Goal: Information Seeking & Learning: Check status

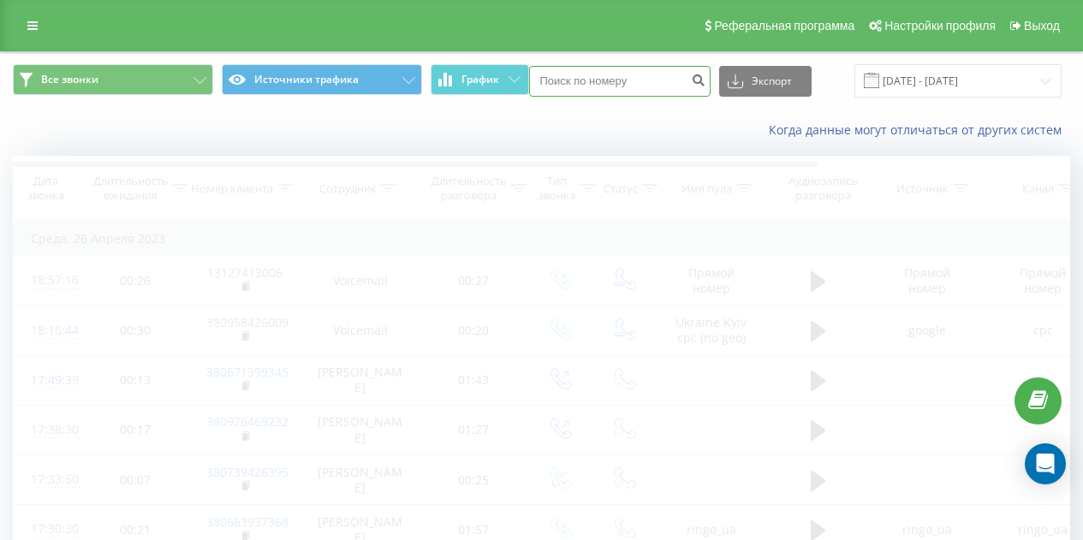
click at [572, 80] on input at bounding box center [619, 81] width 181 height 31
paste input "380984275854"
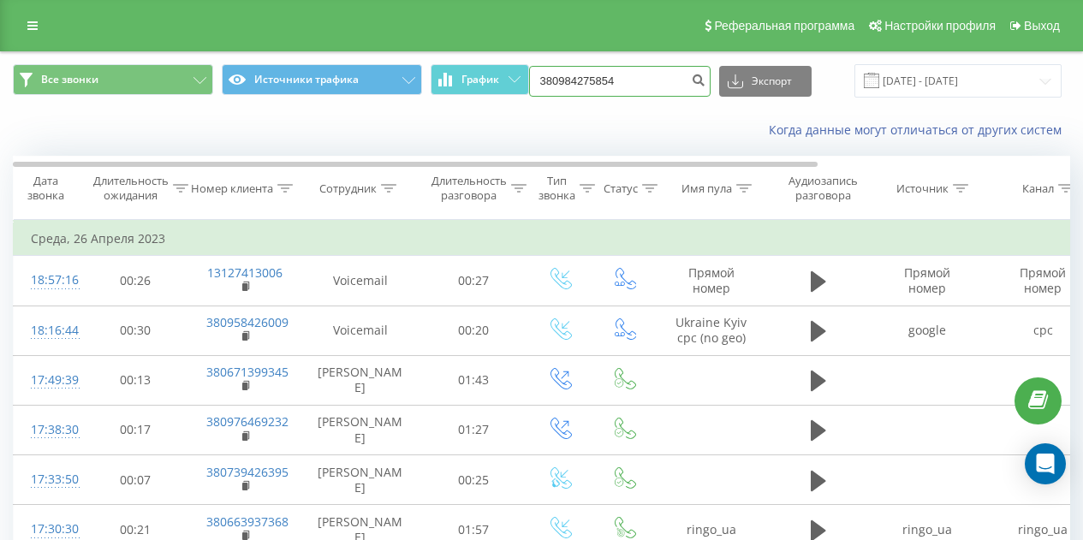
type input "380984275854"
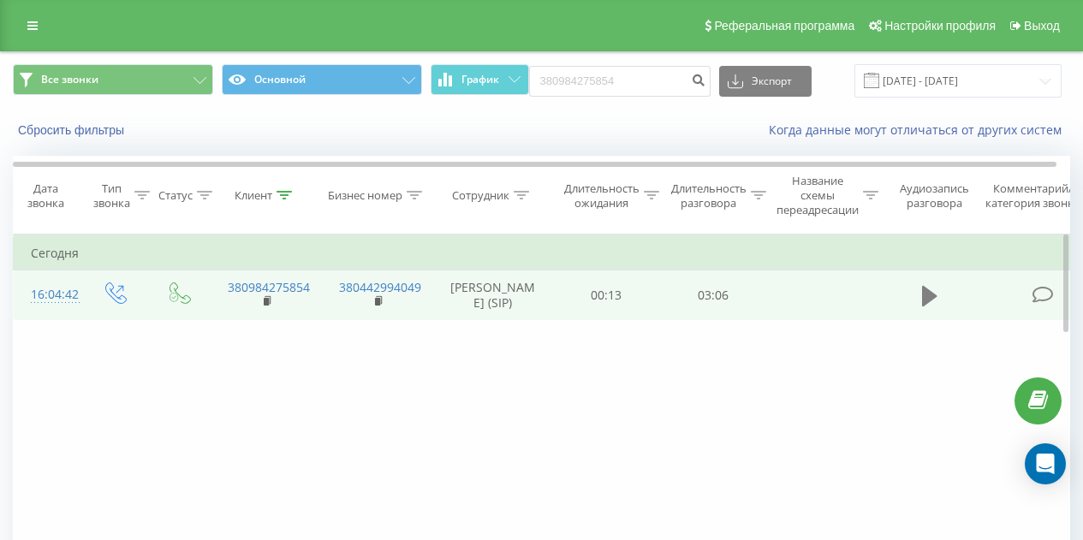
click at [924, 306] on icon at bounding box center [929, 296] width 15 height 21
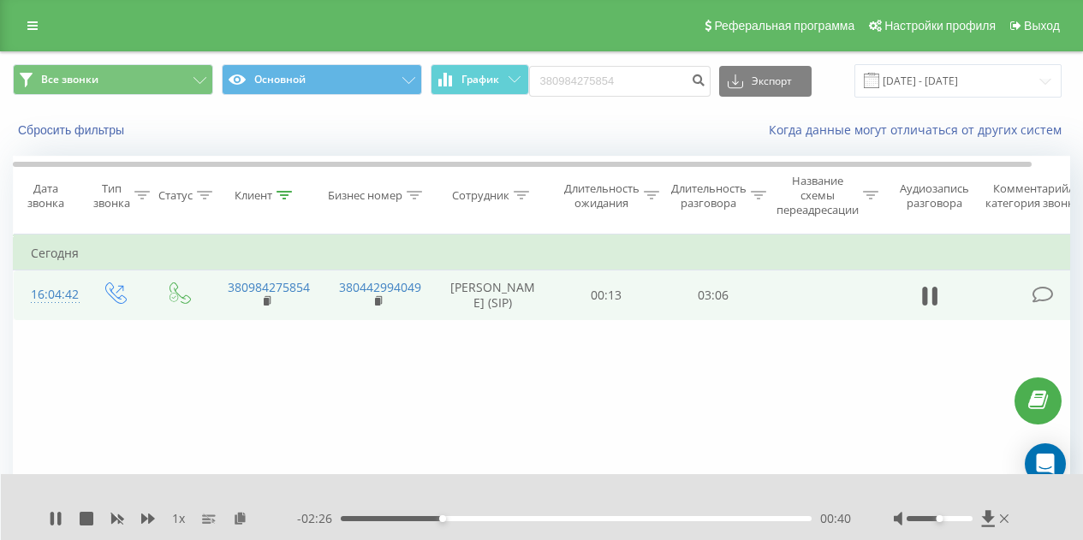
click at [687, 510] on div "- 02:26 00:40 00:40" at bounding box center [574, 518] width 554 height 17
click at [687, 520] on div "00:40" at bounding box center [576, 518] width 471 height 5
click at [645, 520] on div "02:01" at bounding box center [576, 518] width 471 height 5
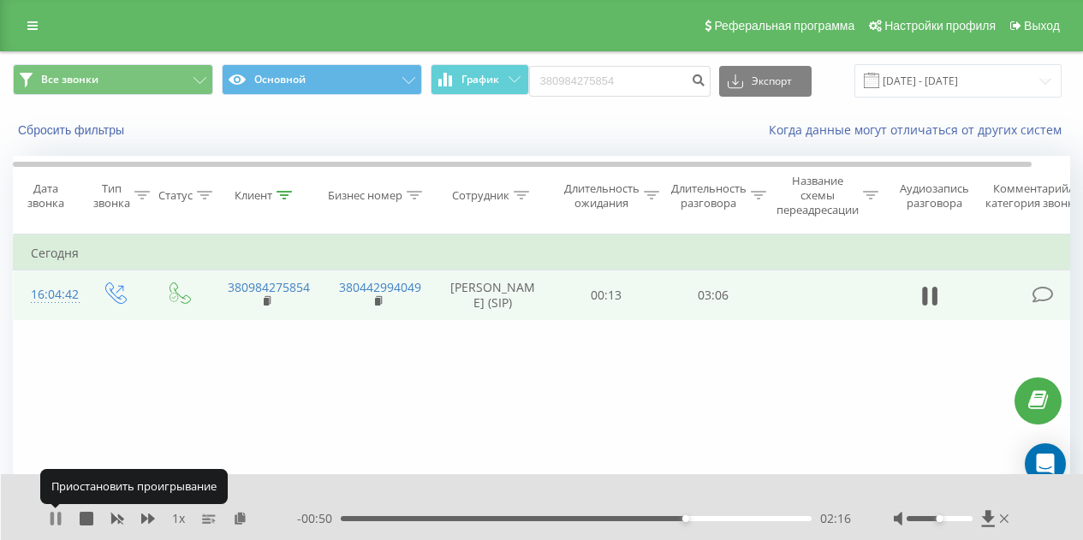
click at [56, 514] on icon at bounding box center [56, 519] width 14 height 14
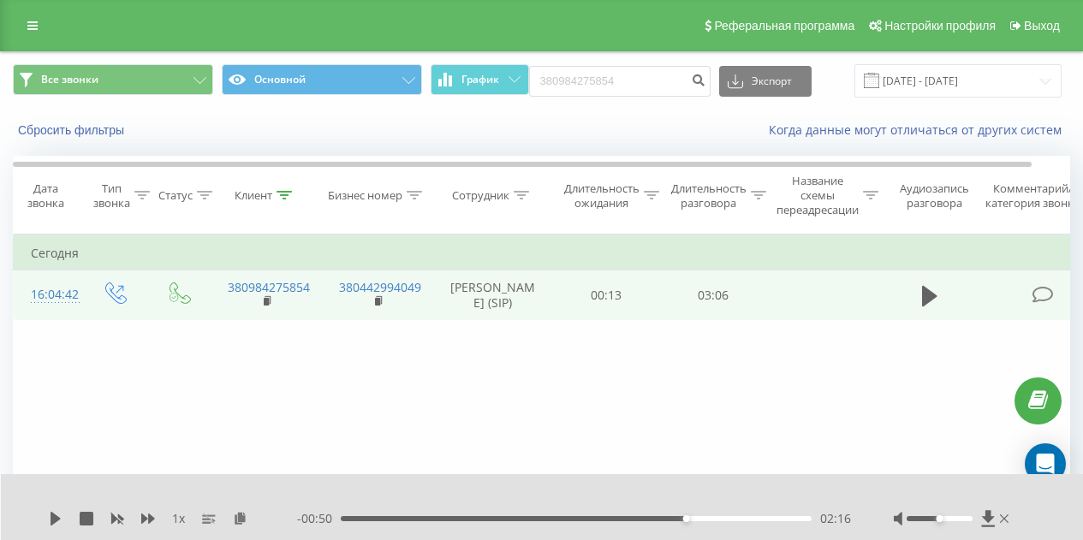
click at [51, 508] on div "1 x - 00:50 02:16 02:16" at bounding box center [542, 507] width 1083 height 66
click at [51, 509] on div "1 x - 00:50 02:16 02:16" at bounding box center [542, 507] width 1083 height 66
click at [51, 513] on icon at bounding box center [56, 519] width 10 height 14
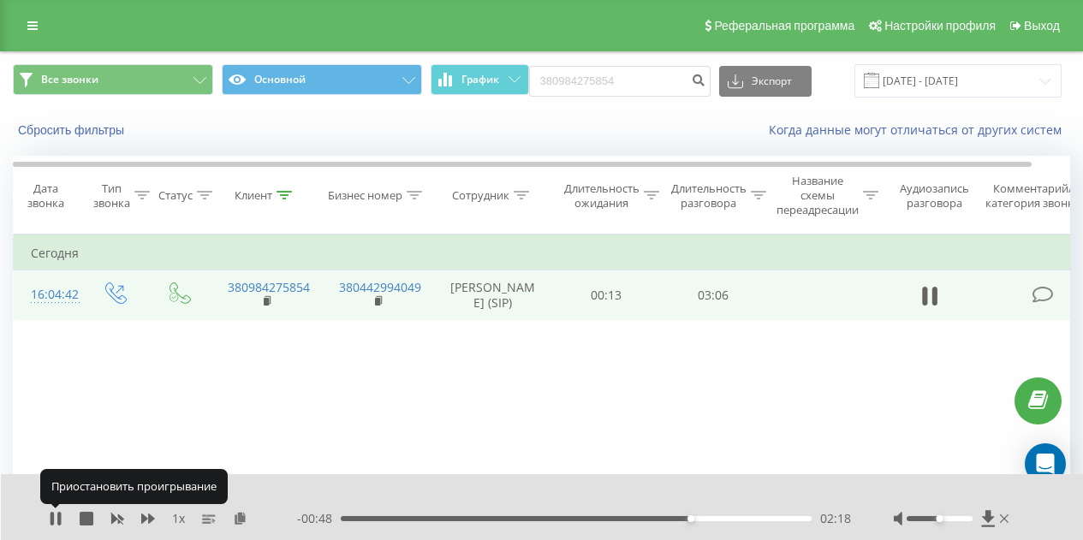
click at [51, 513] on icon at bounding box center [52, 519] width 3 height 14
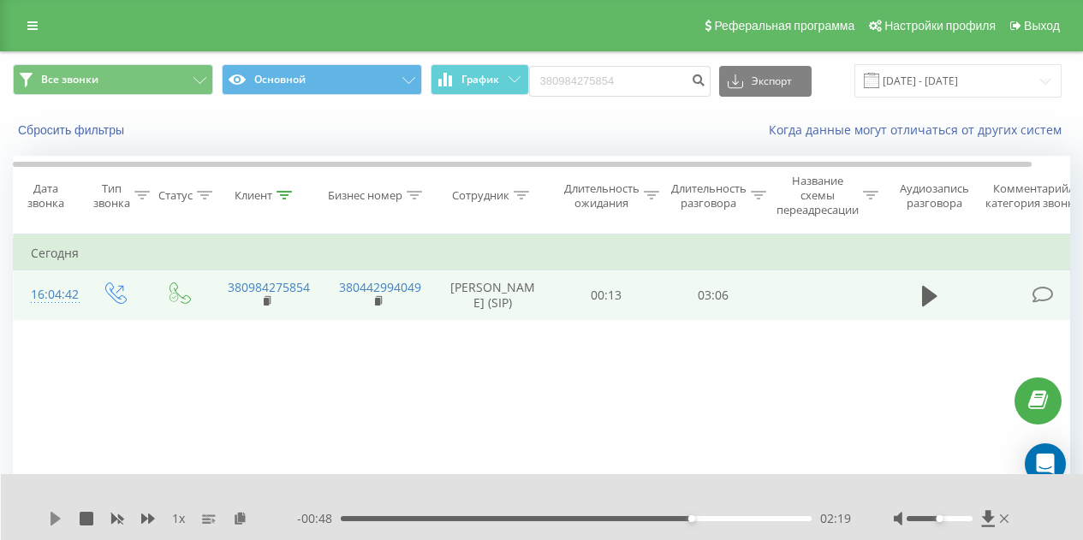
click at [58, 513] on icon at bounding box center [56, 519] width 14 height 14
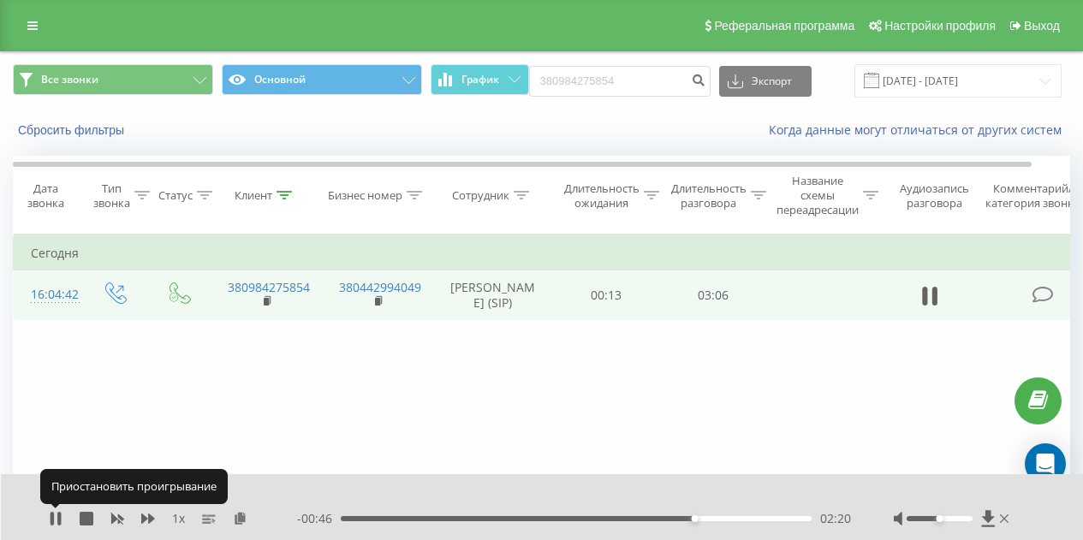
click at [58, 513] on icon at bounding box center [58, 519] width 3 height 14
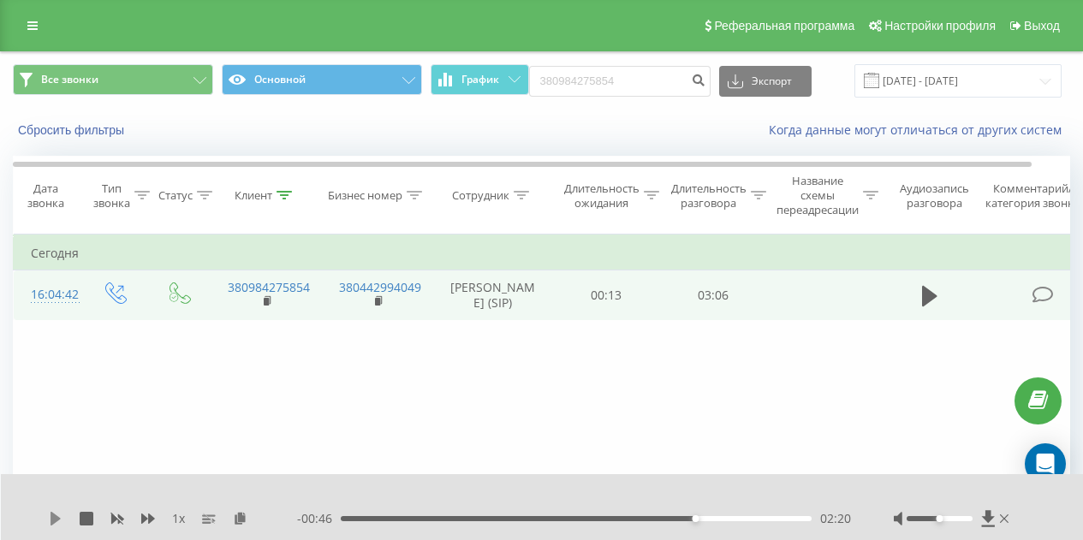
click at [55, 521] on icon at bounding box center [56, 519] width 10 height 14
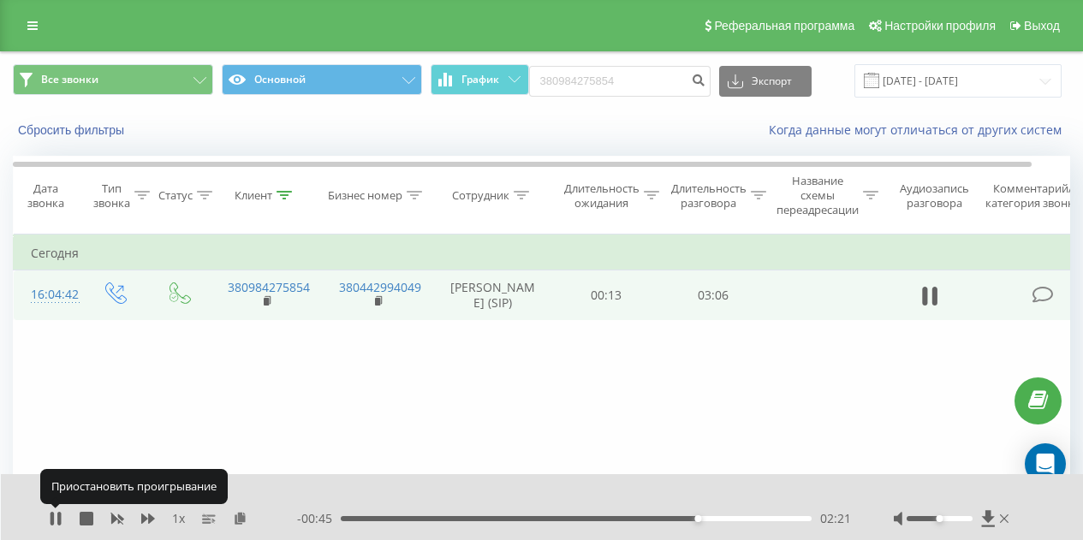
click at [55, 521] on icon at bounding box center [56, 519] width 14 height 14
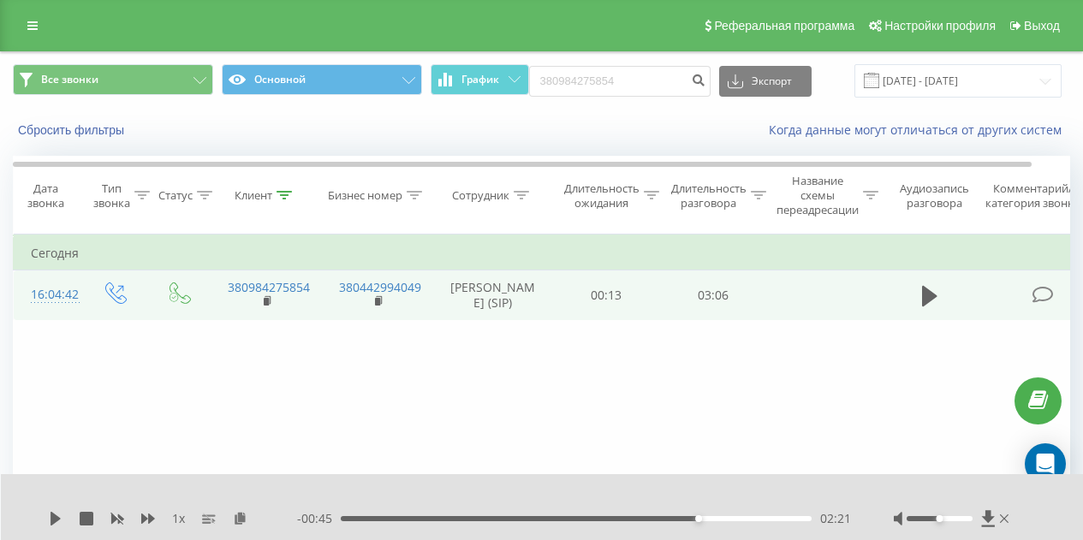
click at [61, 508] on div "1 x - 00:45 02:21 02:21" at bounding box center [542, 507] width 1083 height 66
click at [54, 512] on icon at bounding box center [56, 519] width 14 height 14
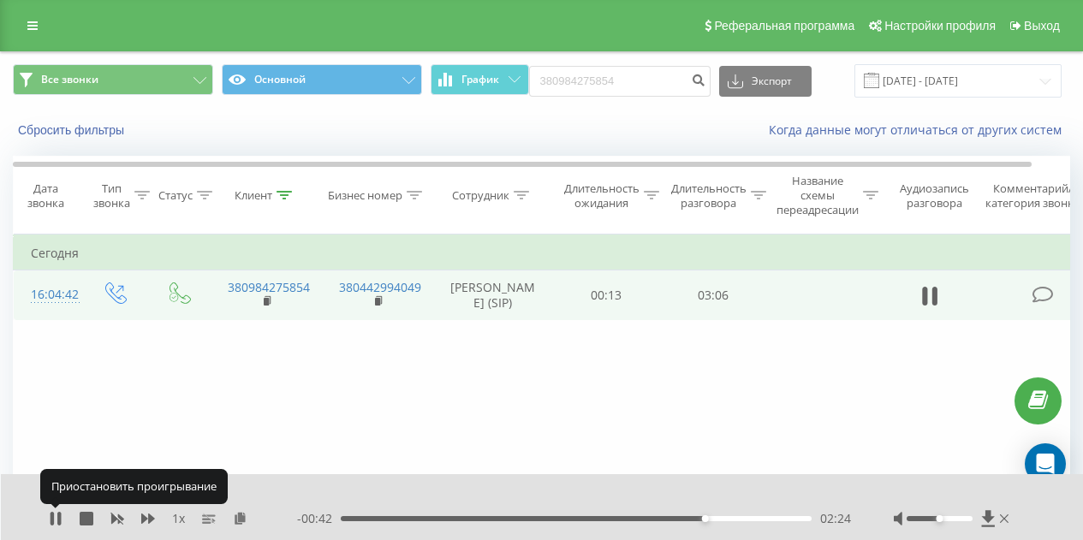
click at [53, 512] on icon at bounding box center [56, 519] width 14 height 14
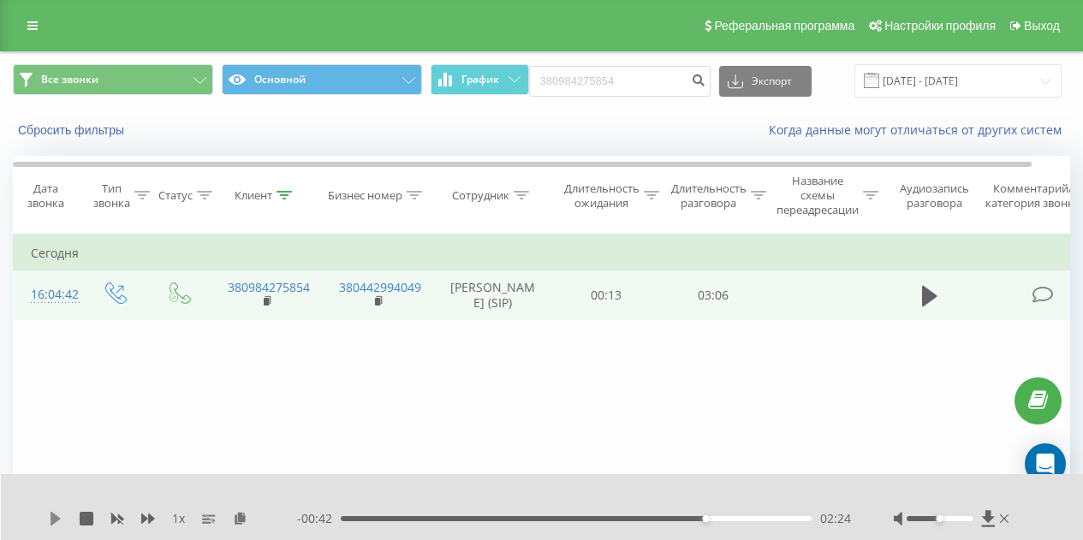
click at [51, 512] on icon at bounding box center [56, 519] width 14 height 14
click at [58, 517] on icon at bounding box center [58, 519] width 3 height 14
click at [723, 515] on div "- 00:29 02:38 02:38" at bounding box center [574, 518] width 554 height 17
click at [723, 518] on div "02:38" at bounding box center [576, 518] width 471 height 5
click at [53, 520] on icon at bounding box center [56, 519] width 10 height 14
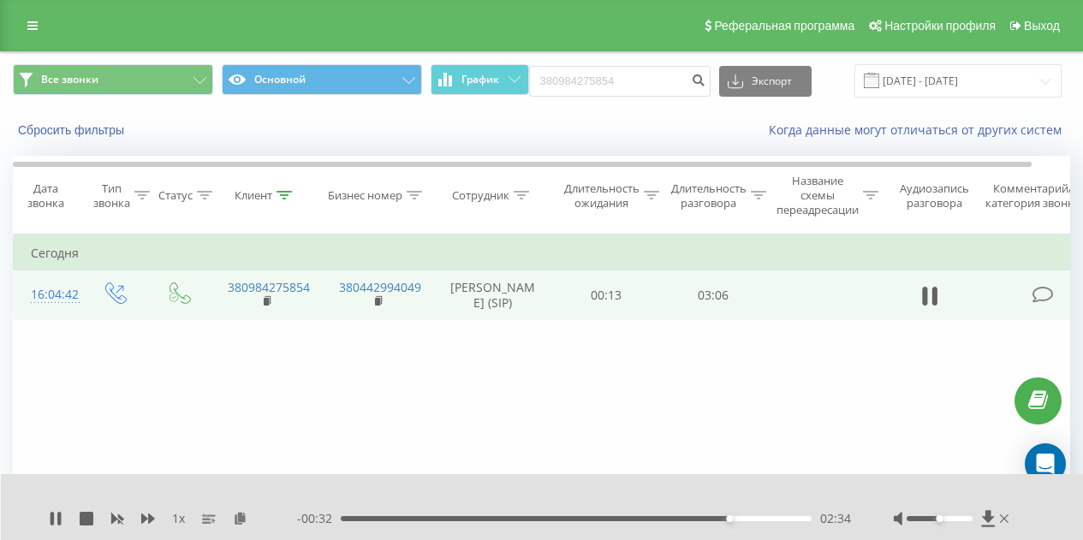
click at [702, 517] on div "02:34" at bounding box center [576, 518] width 471 height 5
